Goal: Understand process/instructions

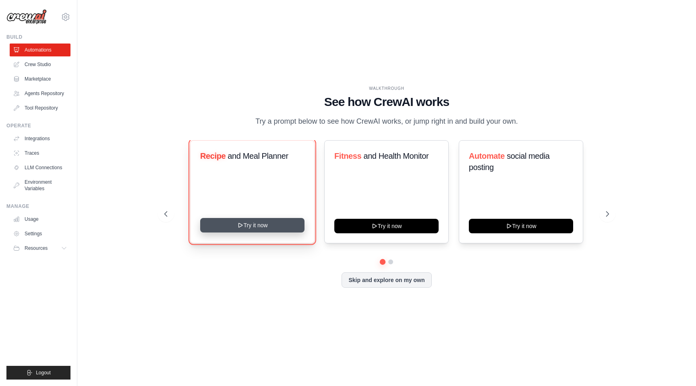
click at [286, 229] on button "Try it now" at bounding box center [252, 225] width 104 height 14
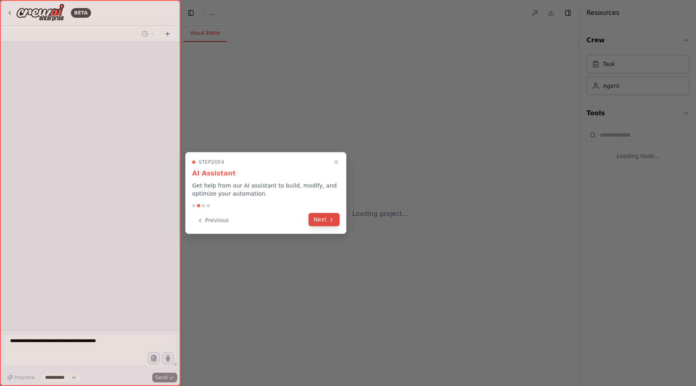
click at [323, 223] on button "Next" at bounding box center [324, 219] width 31 height 13
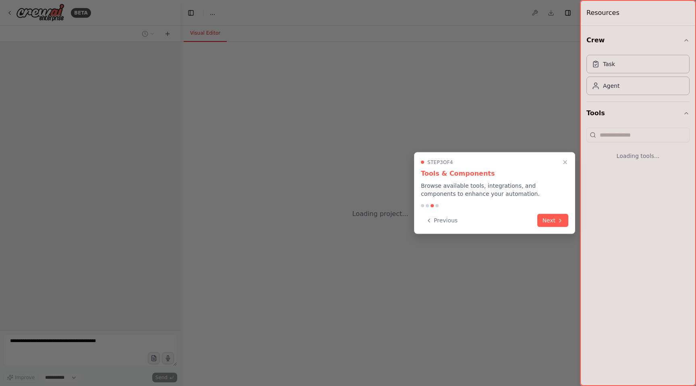
select select "****"
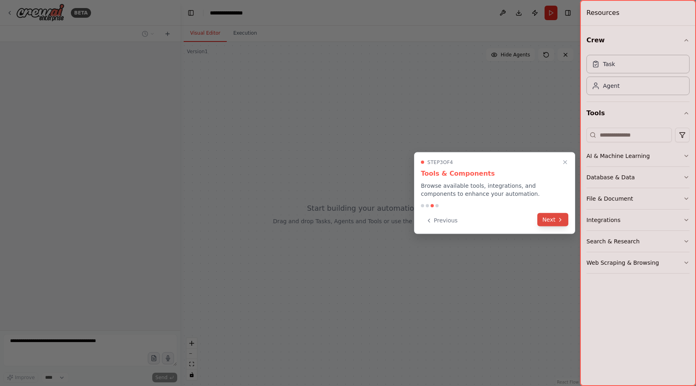
click at [549, 216] on button "Next" at bounding box center [552, 219] width 31 height 13
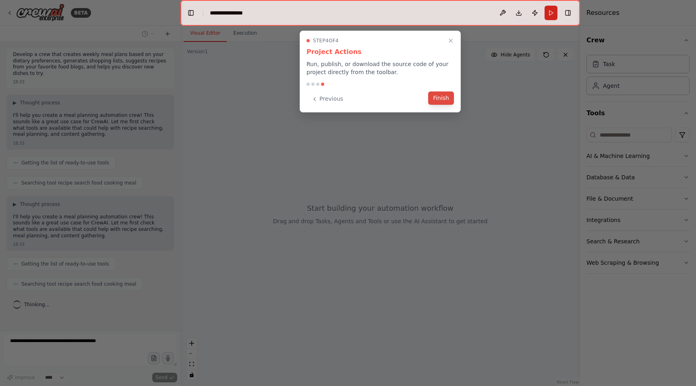
click at [440, 102] on button "Finish" at bounding box center [441, 97] width 26 height 13
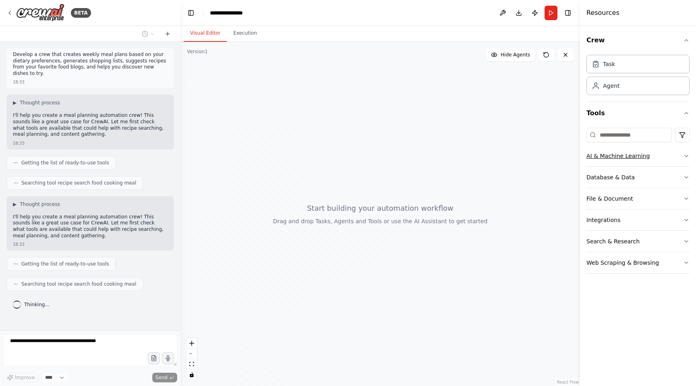
click at [651, 160] on button "AI & Machine Learning" at bounding box center [637, 155] width 103 height 21
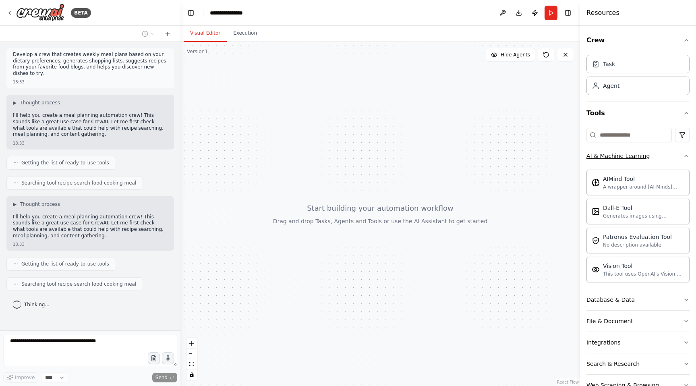
click at [659, 159] on button "AI & Machine Learning" at bounding box center [637, 155] width 103 height 21
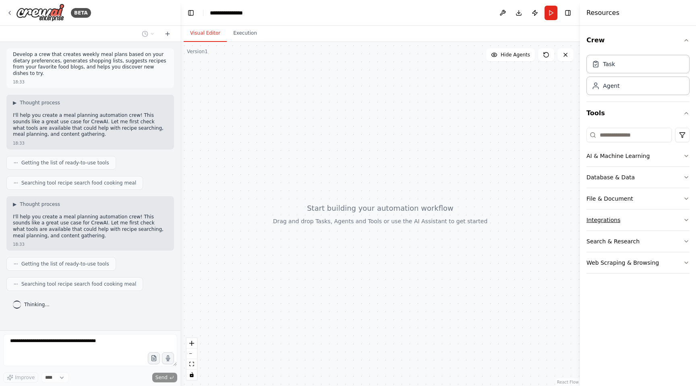
click at [613, 216] on div "Integrations" at bounding box center [603, 220] width 34 height 8
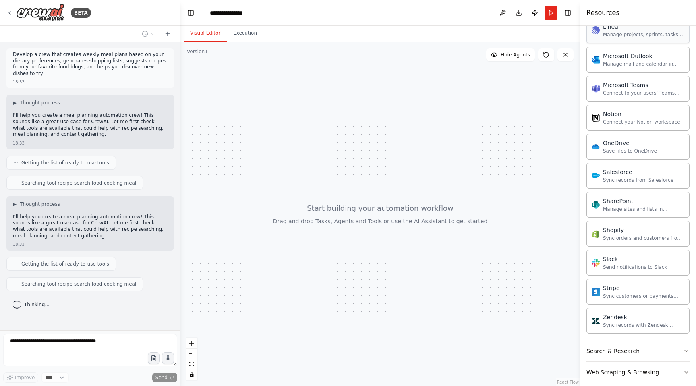
scroll to position [545, 0]
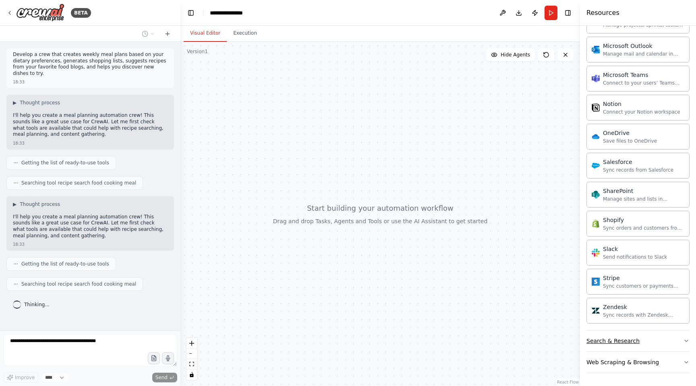
click at [639, 342] on button "Search & Research" at bounding box center [637, 340] width 103 height 21
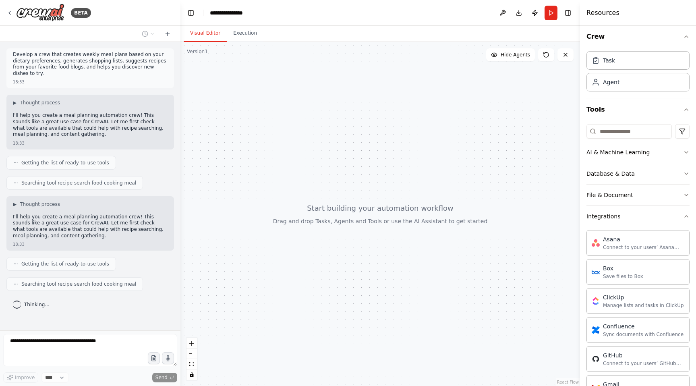
scroll to position [0, 0]
